Goal: Check status: Check status

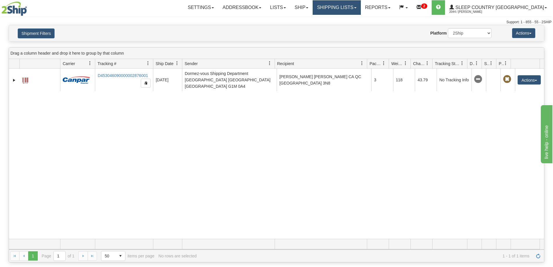
click at [360, 10] on link "Shipping lists" at bounding box center [336, 7] width 48 height 15
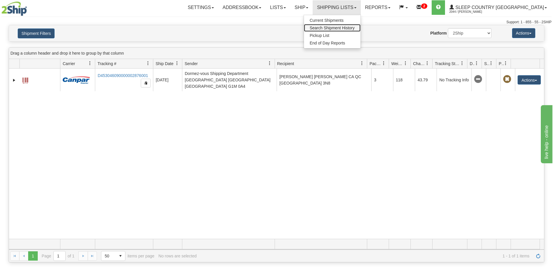
click at [355, 27] on span "Search Shipment History" at bounding box center [332, 28] width 45 height 5
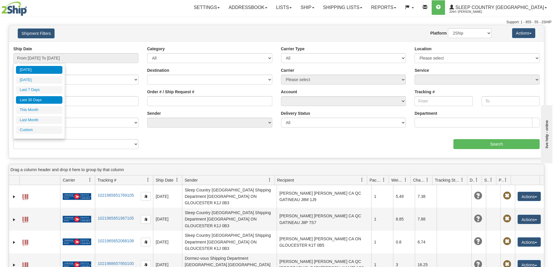
click at [35, 104] on li "Last 30 Days" at bounding box center [39, 100] width 46 height 8
type input "From [DATE] To [DATE]"
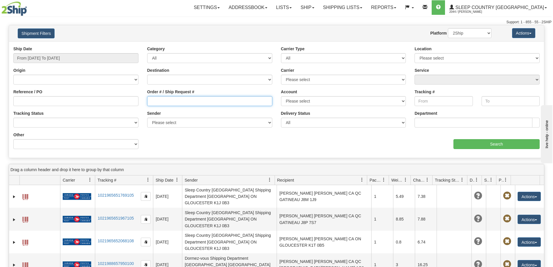
click at [160, 103] on input "Order # / Ship Request #" at bounding box center [209, 101] width 125 height 10
paste input "9000H938789"
type input "9000H938789"
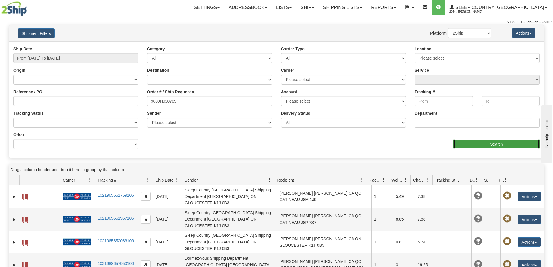
click at [472, 144] on input "Search" at bounding box center [496, 144] width 86 height 10
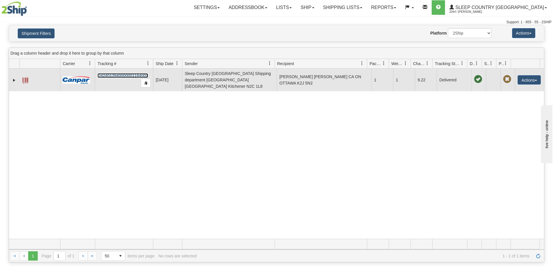
click at [116, 73] on link "D424013940000001164001" at bounding box center [122, 75] width 50 height 5
